Goal: Check status: Check status

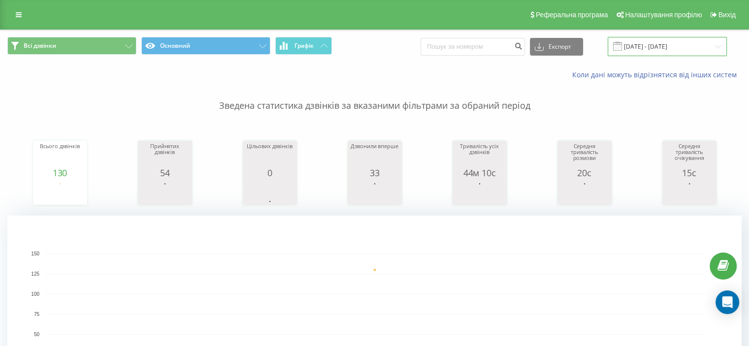
click at [672, 49] on input "17.08.2025 - 17.08.2025" at bounding box center [667, 46] width 119 height 19
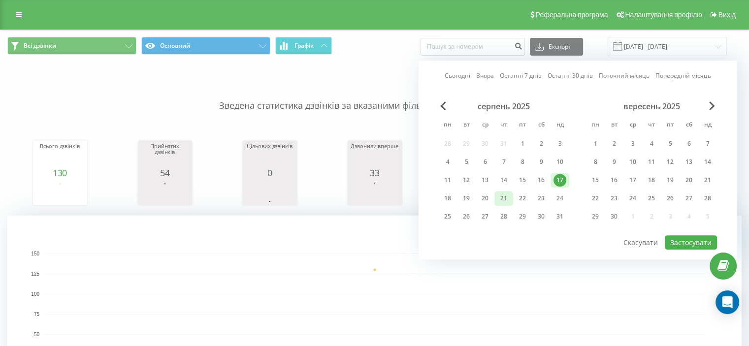
click at [502, 197] on div "21" at bounding box center [503, 198] width 13 height 13
click at [674, 237] on button "Застосувати" at bounding box center [691, 242] width 52 height 14
type input "[DATE] - [DATE]"
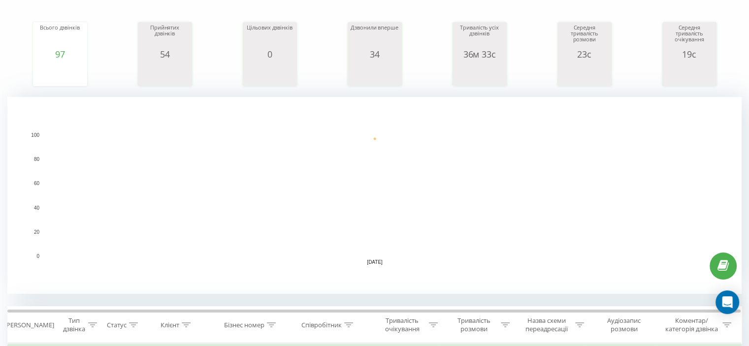
scroll to position [49, 0]
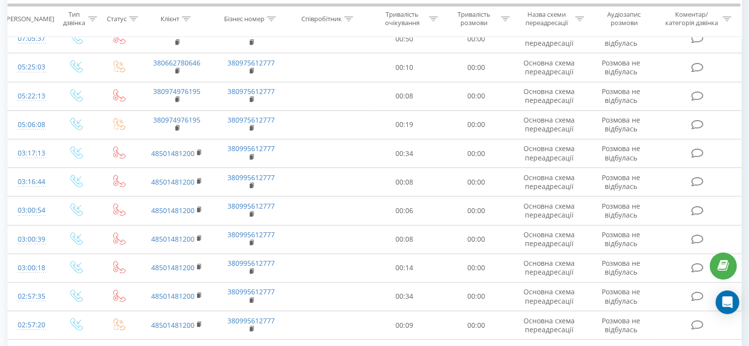
scroll to position [917, 0]
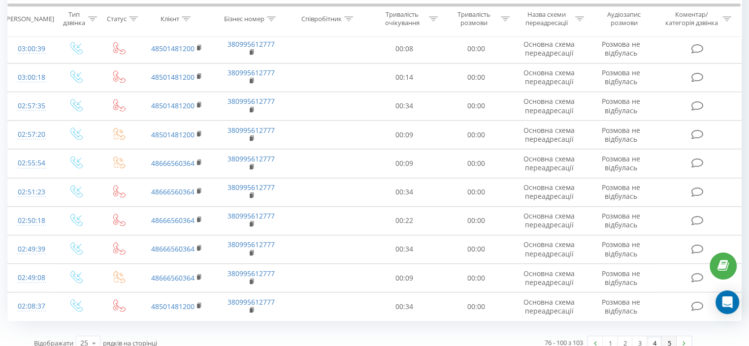
click at [672, 336] on link "5" at bounding box center [669, 343] width 15 height 14
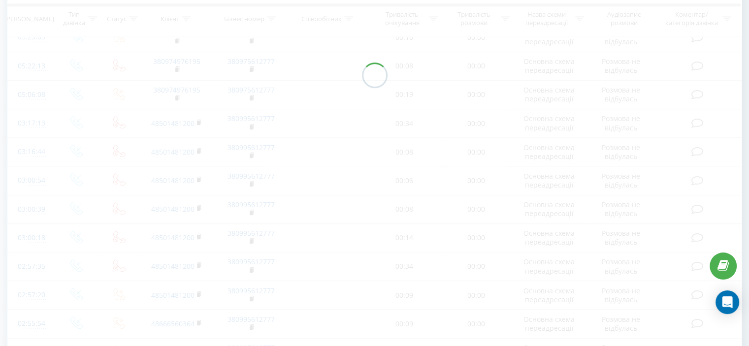
scroll to position [374, 0]
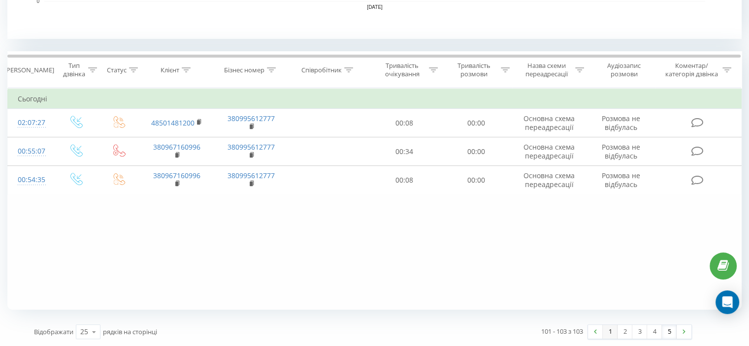
click at [611, 330] on link "1" at bounding box center [610, 332] width 15 height 14
